Goal: Check status: Check status

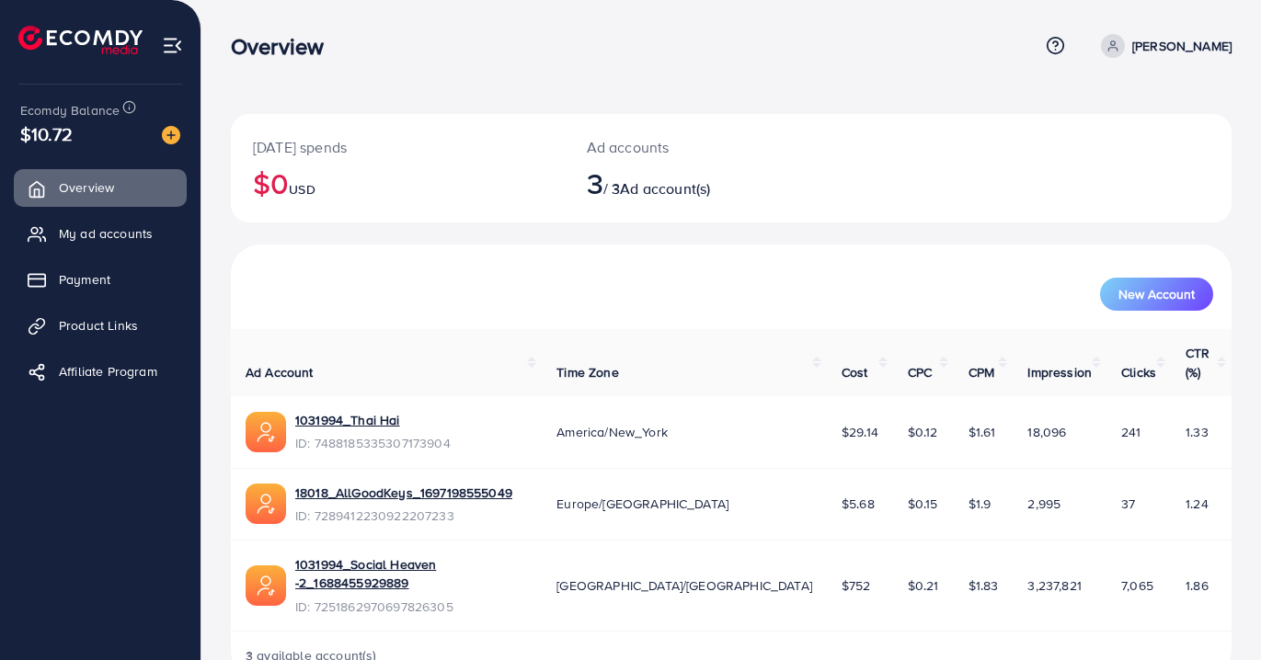
click at [435, 598] on span "ID: 7251862970697826305" at bounding box center [411, 607] width 232 height 18
copy span "7251862970697826305"
click at [403, 434] on span "ID: 7488185335307173904" at bounding box center [372, 443] width 155 height 18
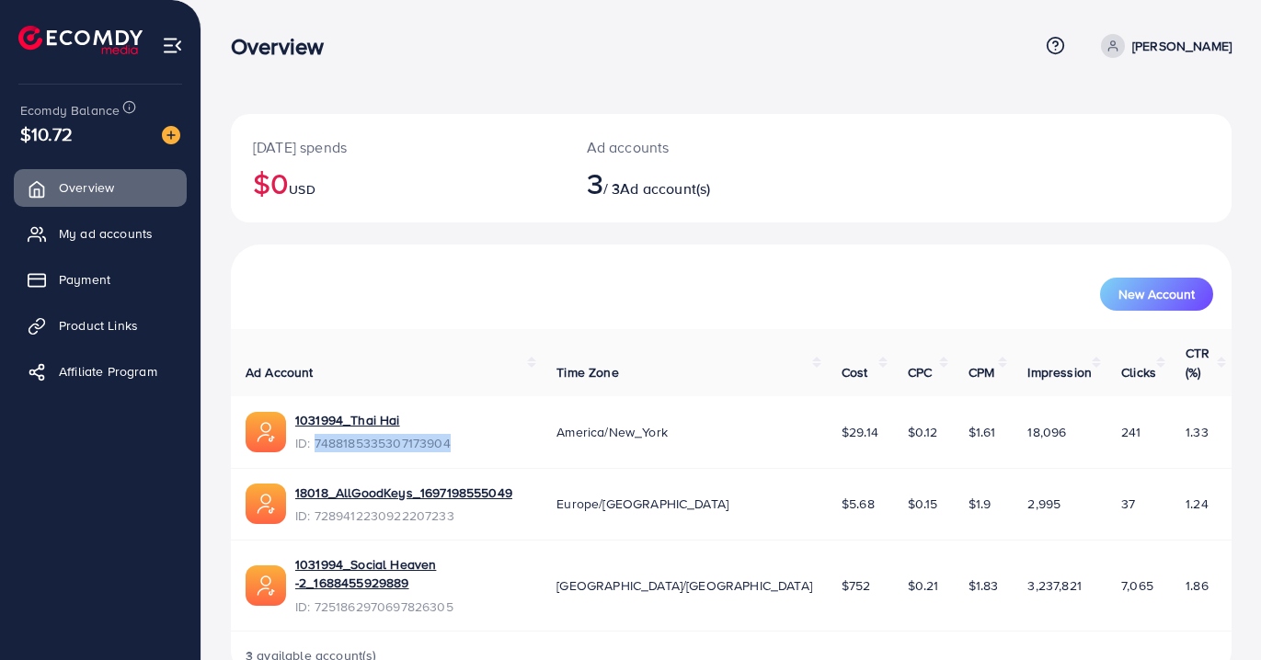
copy span "7488185335307173904"
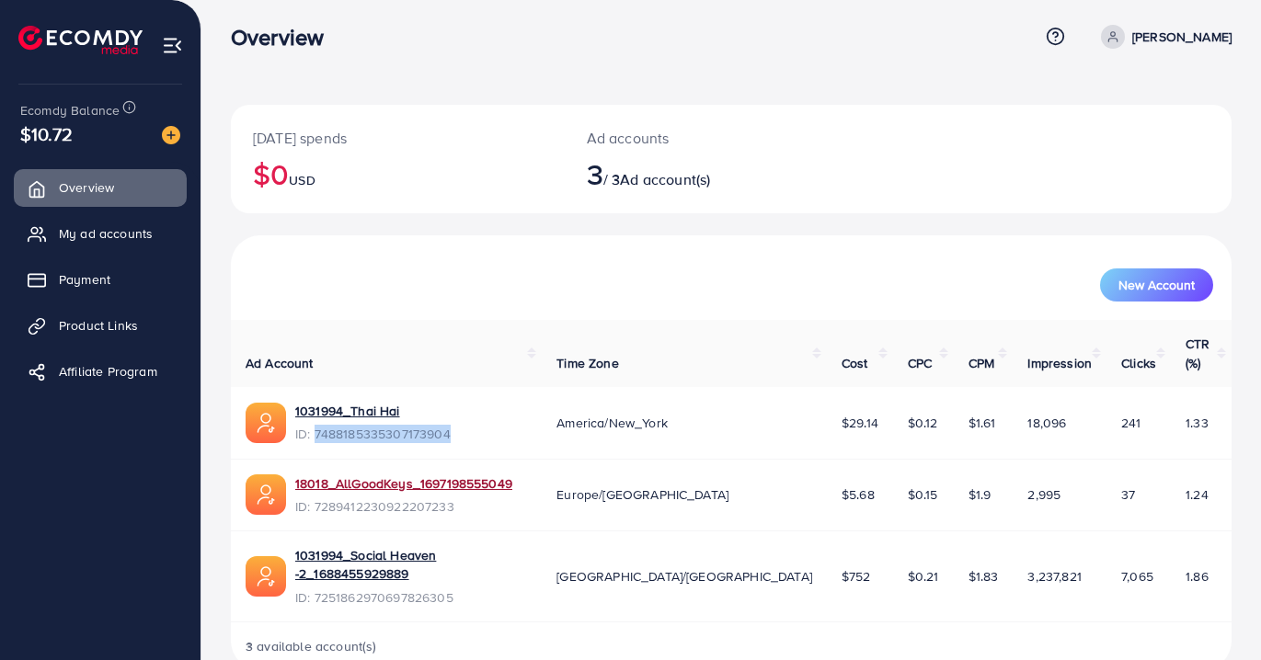
scroll to position [11, 0]
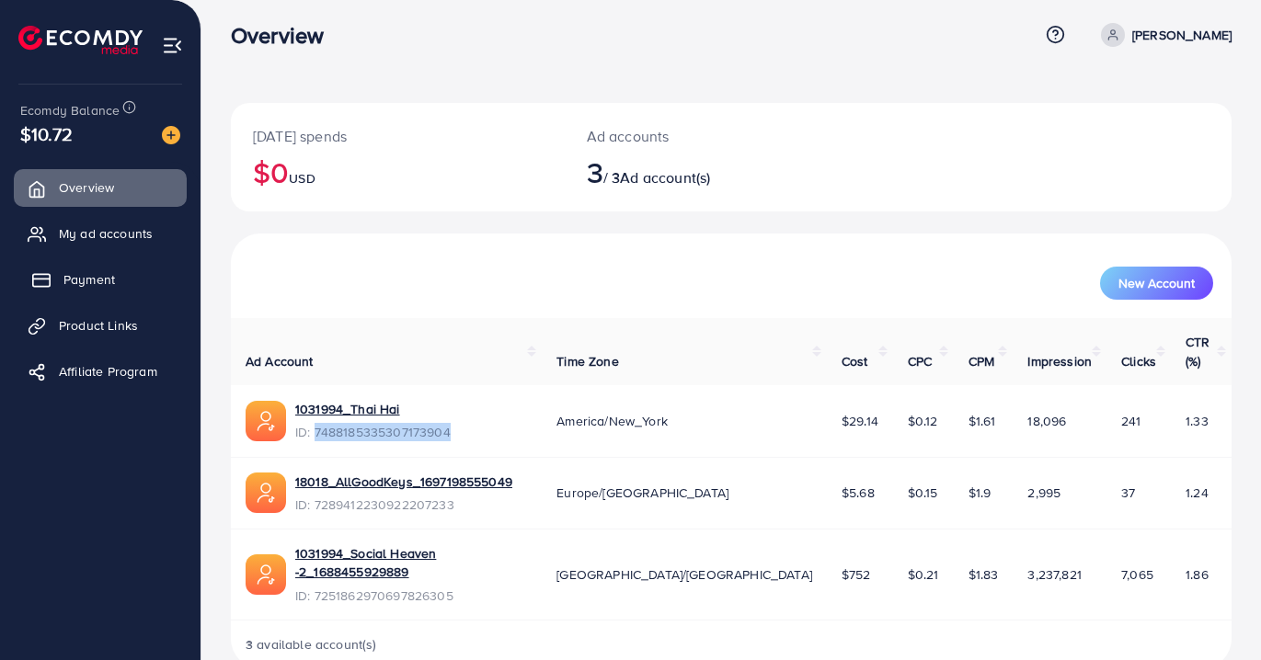
click at [128, 282] on link "Payment" at bounding box center [100, 279] width 173 height 37
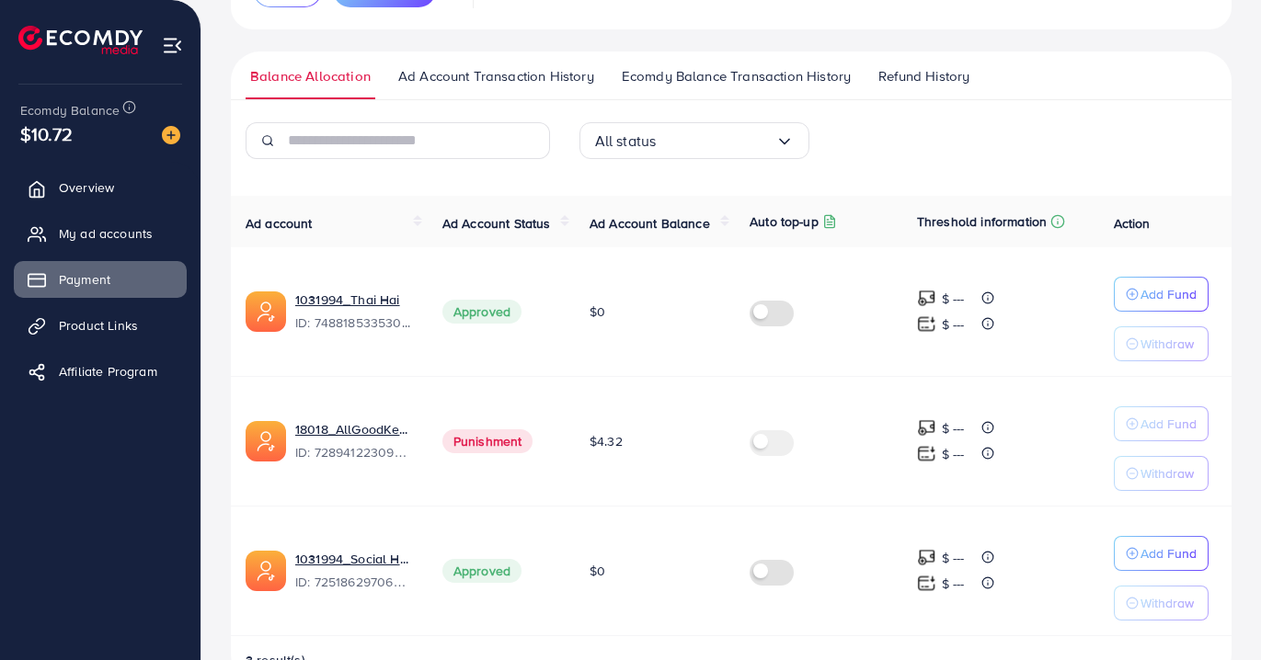
scroll to position [236, 0]
click at [540, 78] on span "Ad Account Transaction History" at bounding box center [496, 78] width 196 height 20
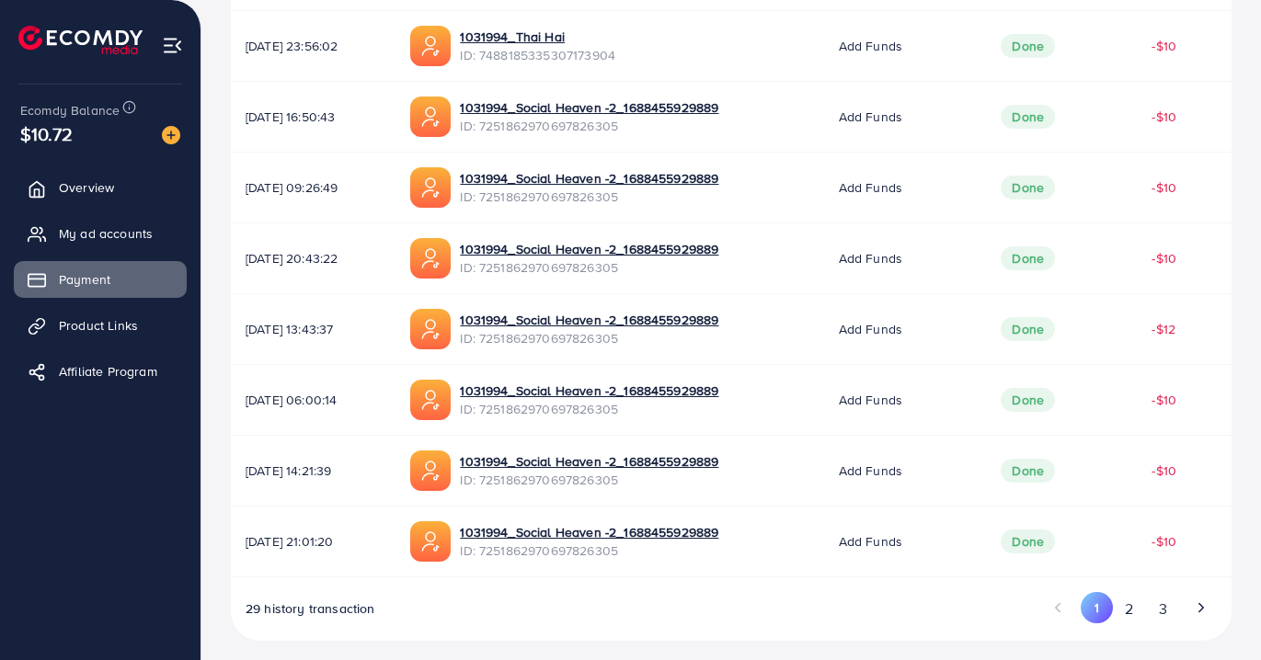
scroll to position [608, 0]
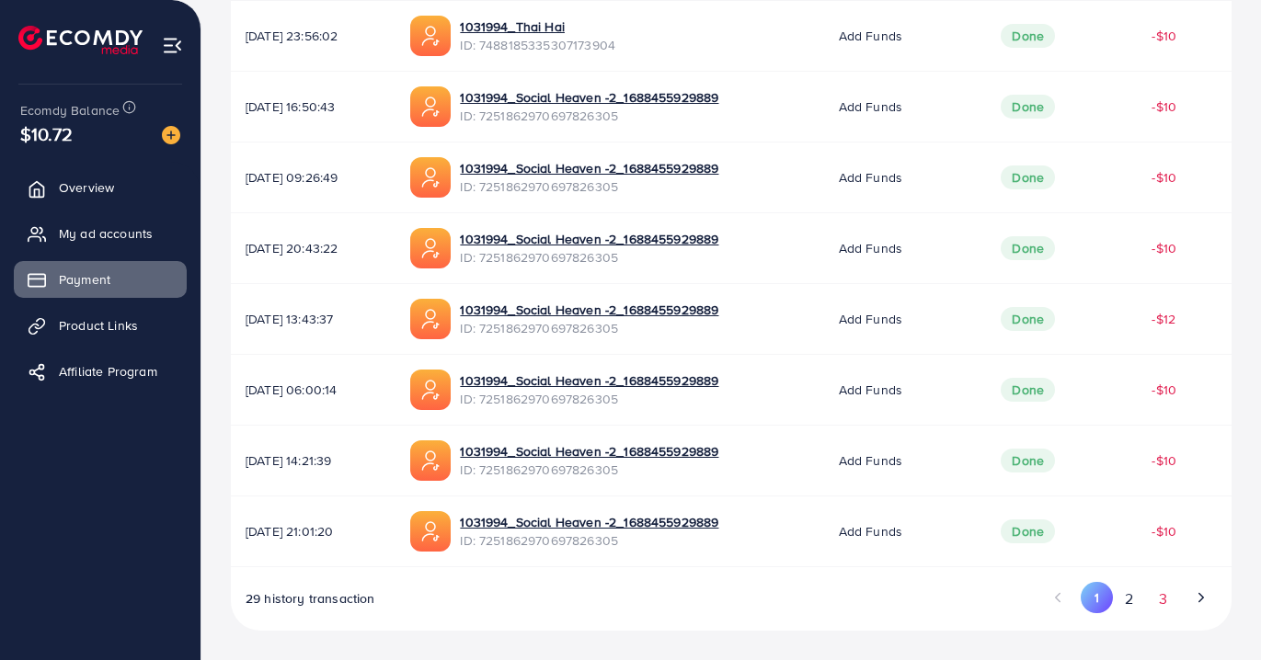
click at [1164, 600] on button "3" at bounding box center [1162, 599] width 33 height 34
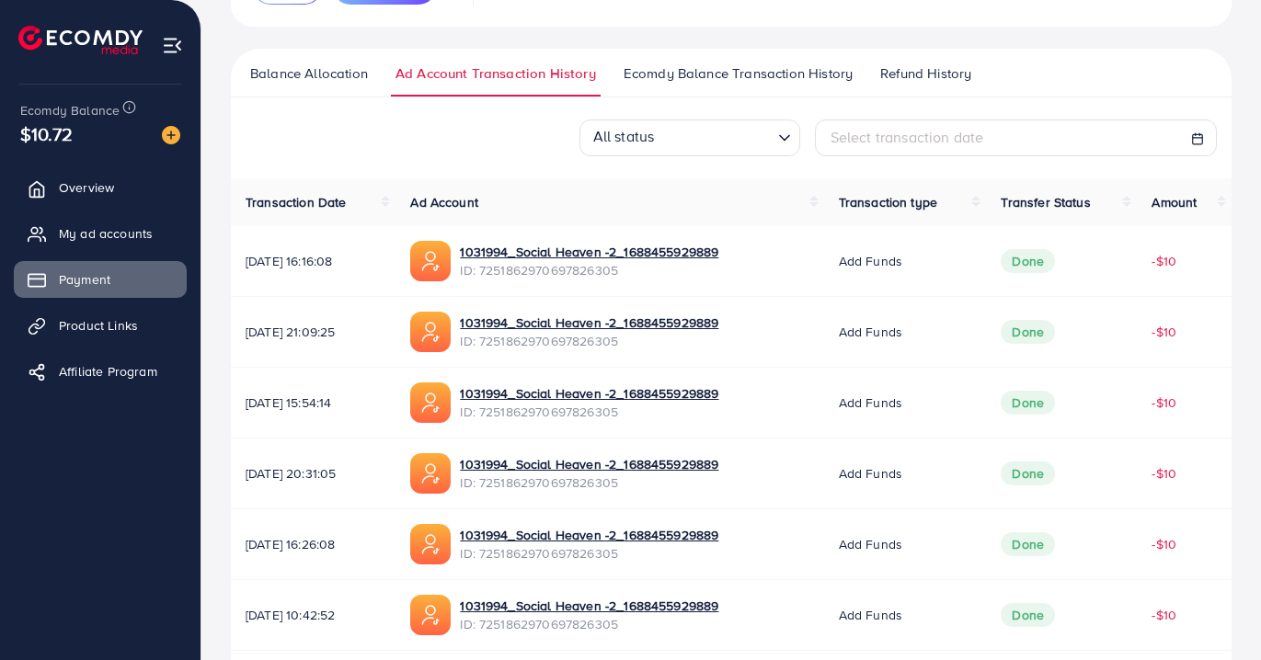
scroll to position [240, 0]
click at [1196, 139] on line at bounding box center [1198, 139] width 10 height 0
click at [992, 143] on div "Select transaction date" at bounding box center [1015, 138] width 371 height 21
select select "*"
select select "**"
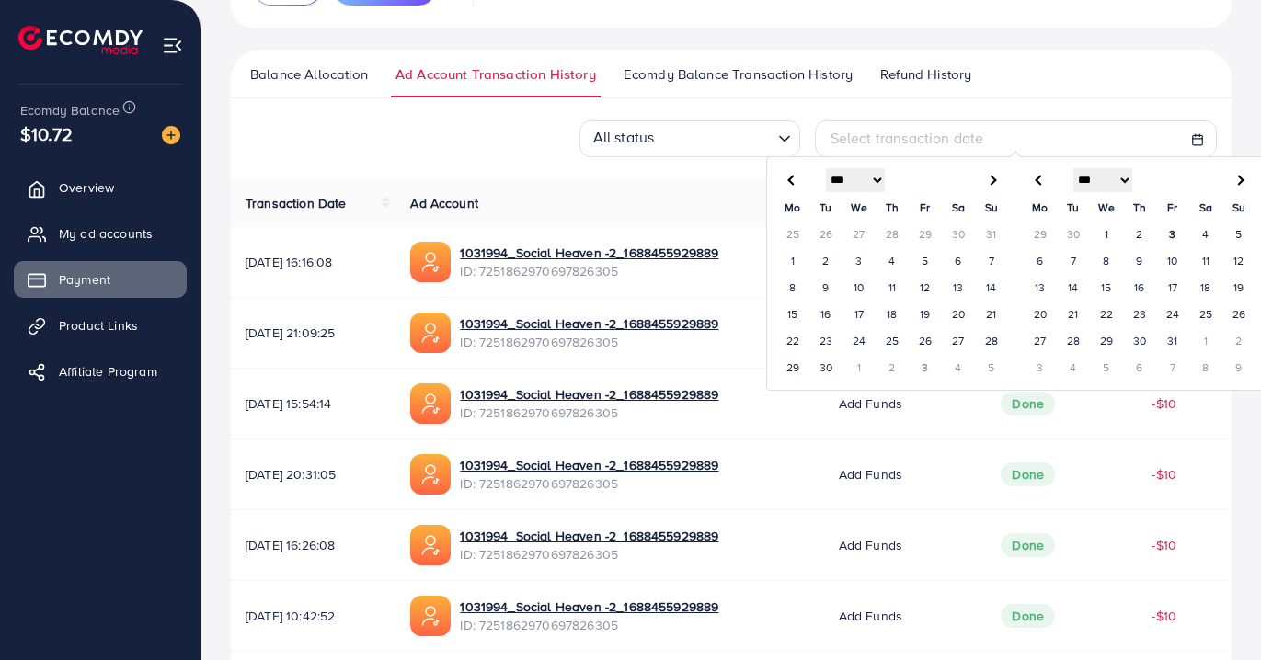
click at [1243, 181] on th at bounding box center [1238, 180] width 33 height 29
click at [794, 179] on span at bounding box center [792, 180] width 10 height 10
select select "*"
select select "**"
click at [796, 259] on td "1" at bounding box center [792, 260] width 33 height 27
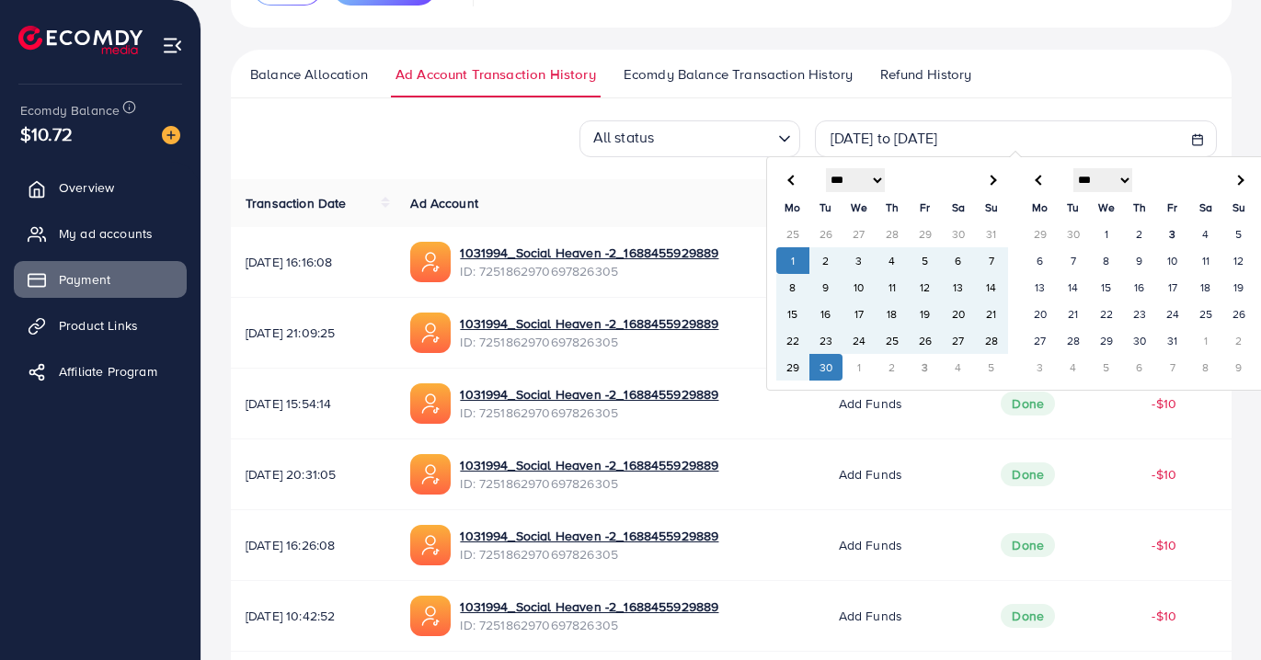
click at [827, 368] on td "30" at bounding box center [825, 367] width 33 height 27
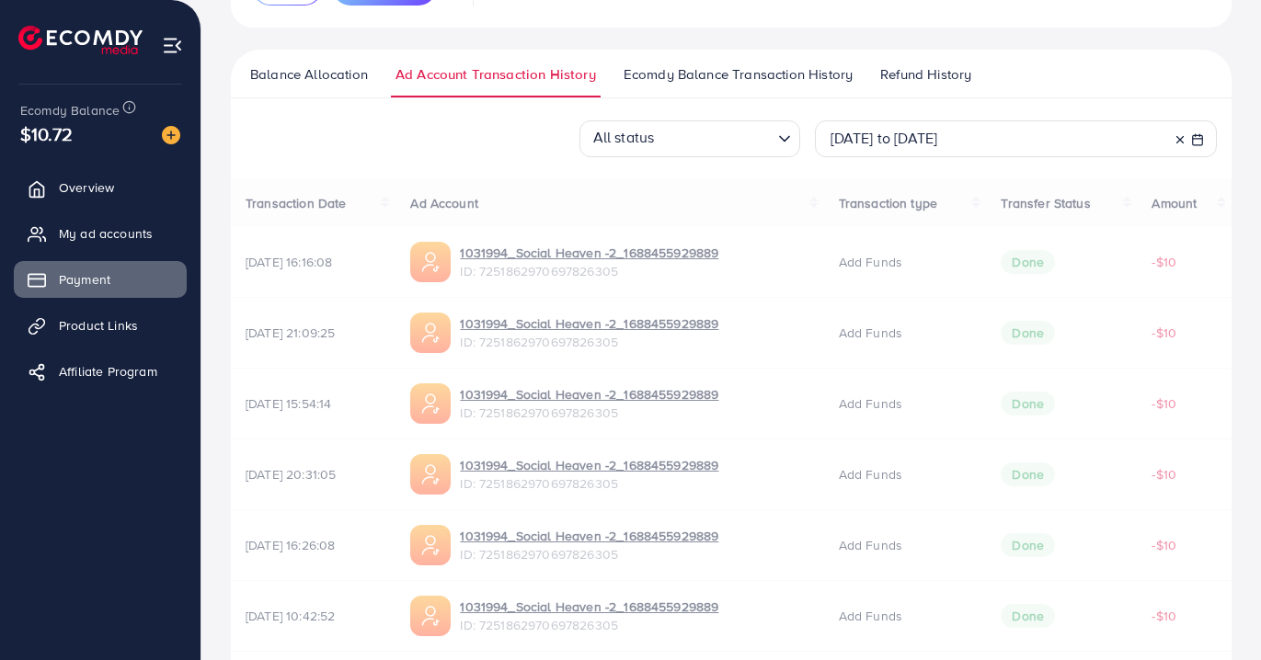
scroll to position [112, 0]
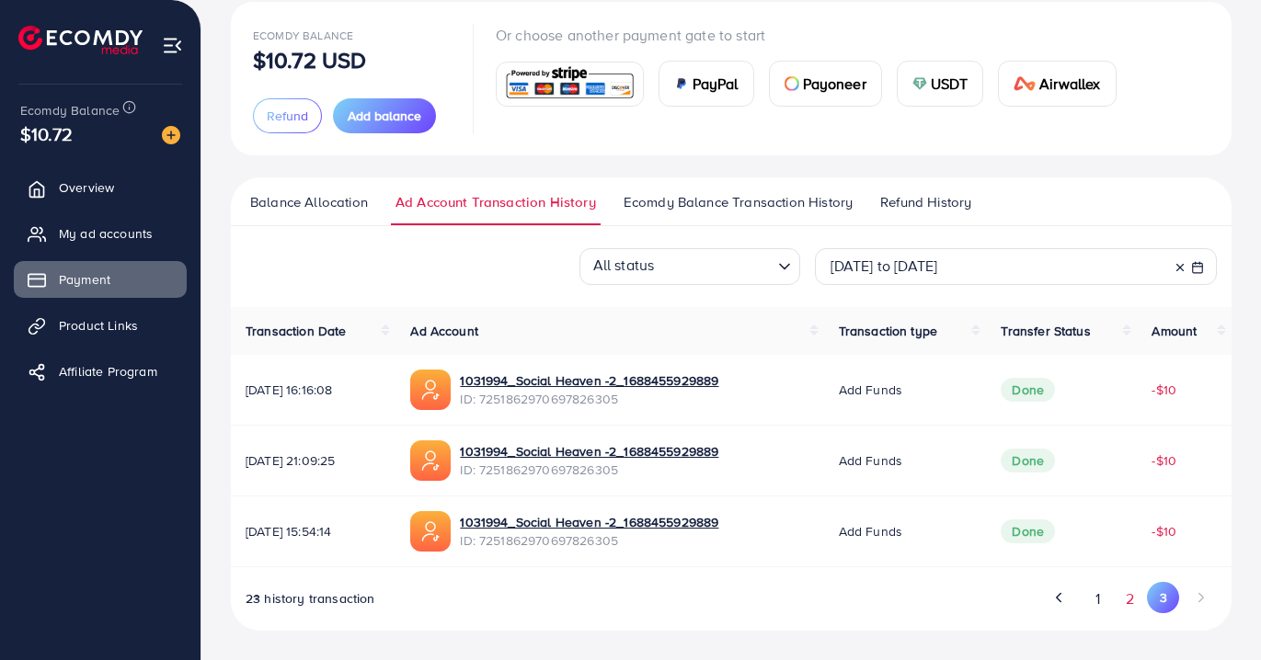
click at [1127, 597] on button "2" at bounding box center [1130, 599] width 33 height 34
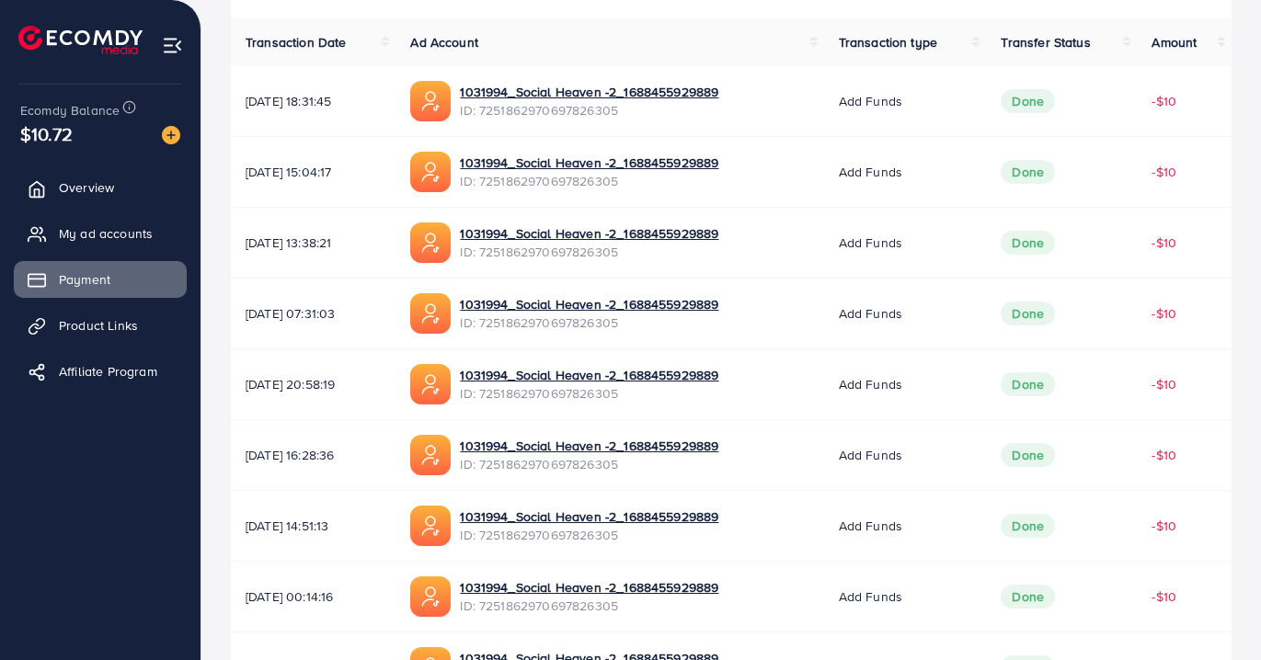
scroll to position [608, 0]
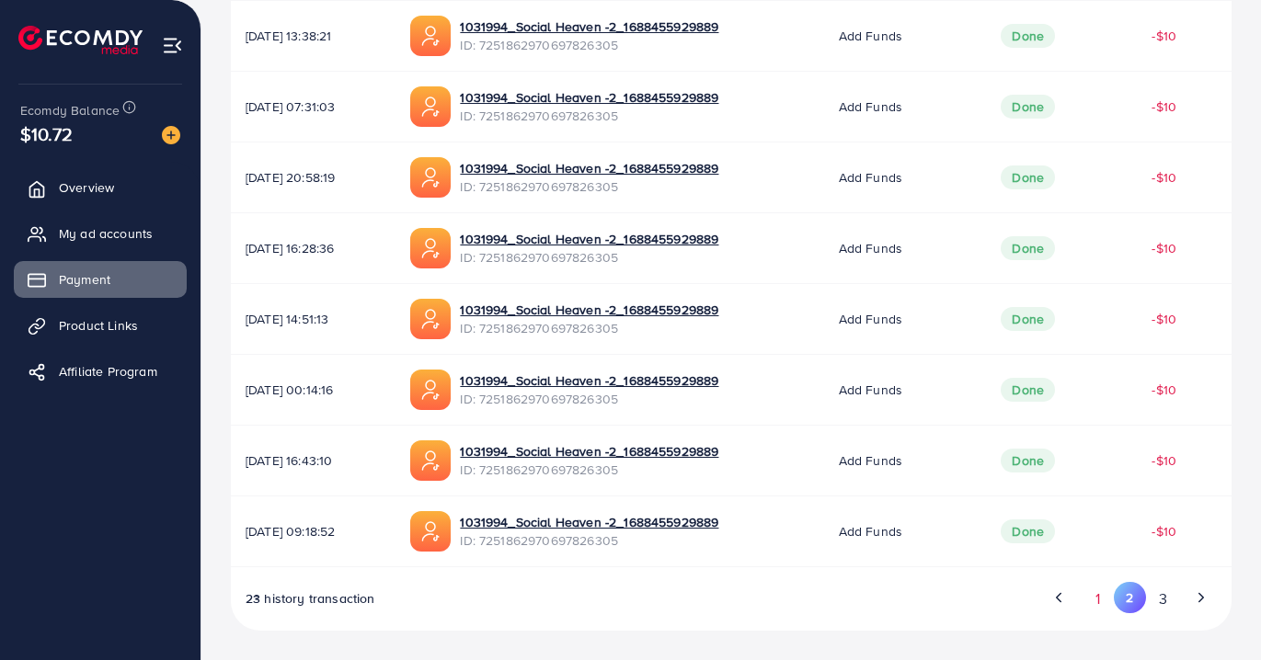
click at [1104, 598] on button "1" at bounding box center [1097, 599] width 32 height 34
